Goal: Navigation & Orientation: Find specific page/section

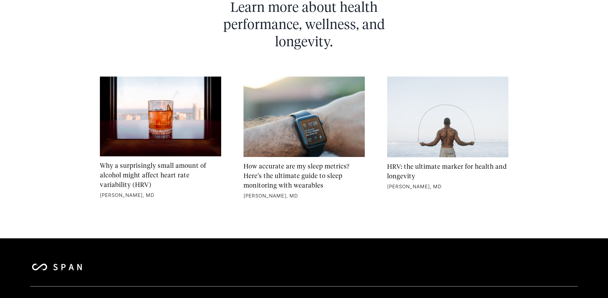
scroll to position [3796, 0]
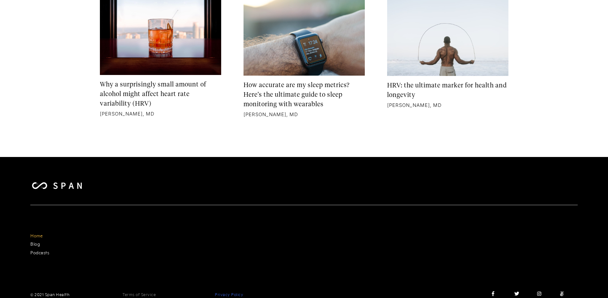
click at [227, 291] on link "Privacy Policy" at bounding box center [229, 294] width 28 height 6
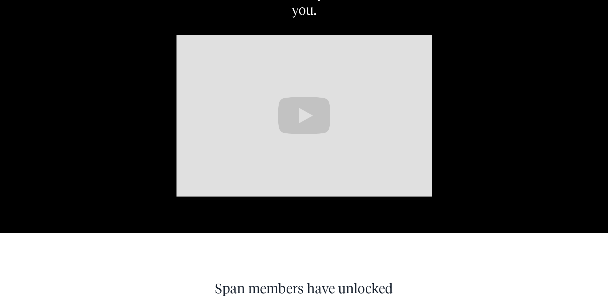
scroll to position [1583, 0]
